Goal: Transaction & Acquisition: Purchase product/service

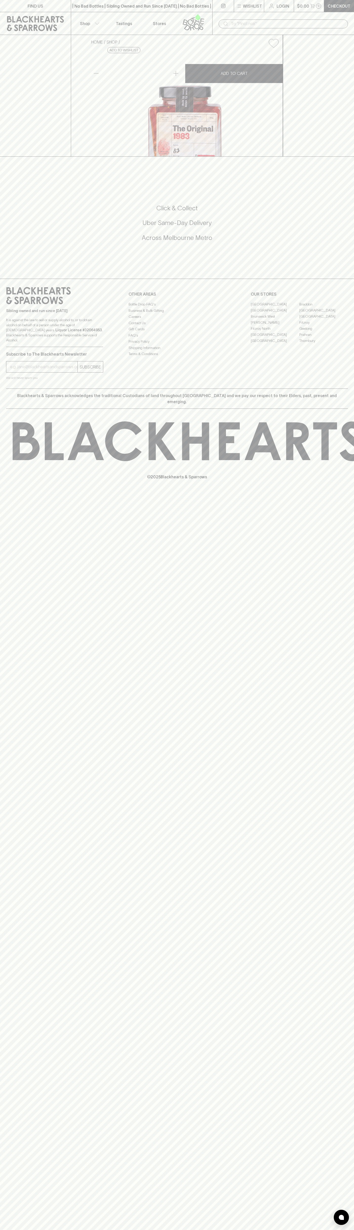
click at [317, 13] on div "​" at bounding box center [283, 23] width 142 height 23
click at [349, 699] on div "FIND US | No Bad Bottles | Sibling Owned and Run Since [DATE] | No Bad Bottles …" at bounding box center [177, 615] width 354 height 1230
click at [349, 1230] on html "FIND US | No Bad Bottles | Sibling Owned and Run Since [DATE] | No Bad Bottles …" at bounding box center [177, 615] width 354 height 1230
click at [8, 65] on div "HOME SHOP DC Cartel The Original 1983 Chilli Oil 268g $23.50 Add to wishlist No…" at bounding box center [177, 96] width 354 height 122
